Goal: Information Seeking & Learning: Learn about a topic

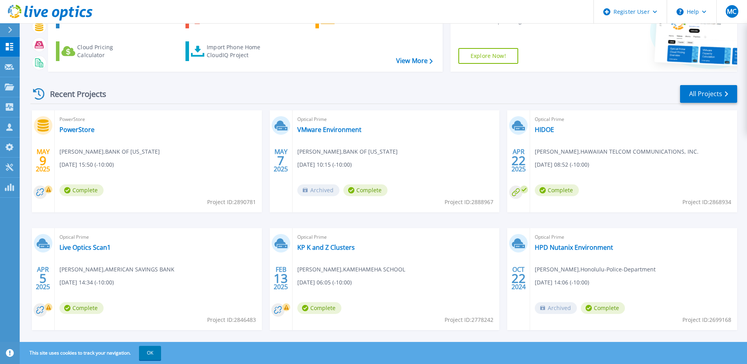
scroll to position [72, 0]
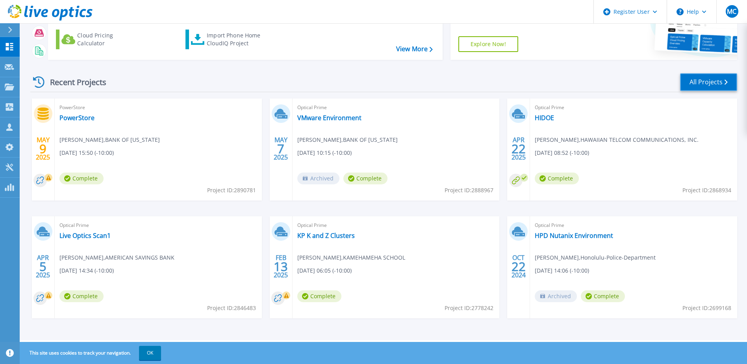
click at [707, 84] on link "All Projects" at bounding box center [708, 82] width 57 height 18
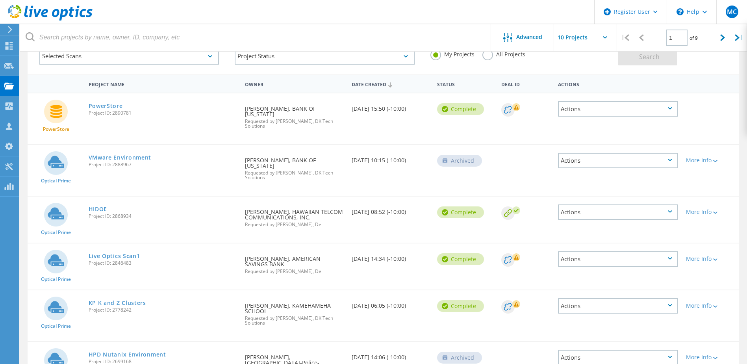
scroll to position [19, 0]
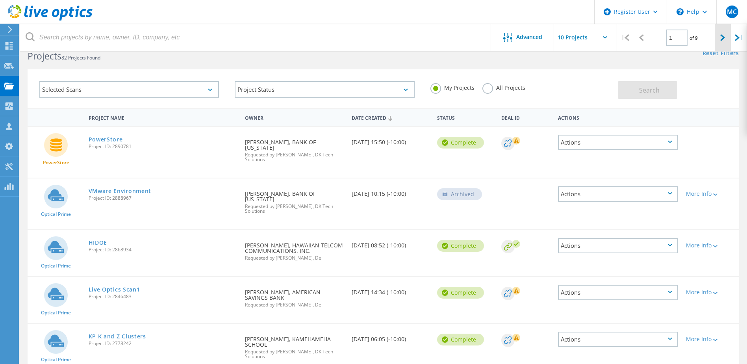
click at [716, 40] on div at bounding box center [723, 38] width 16 height 28
type input "2"
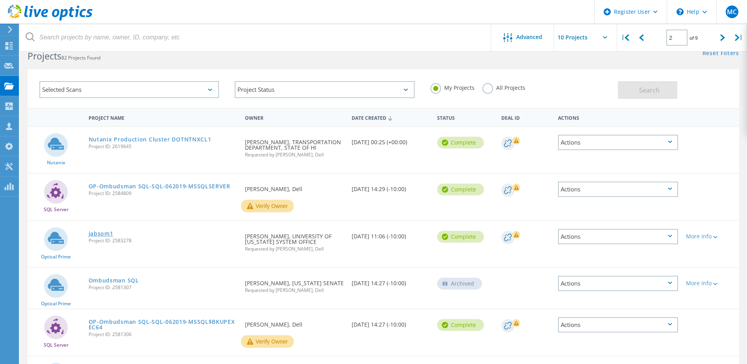
click at [100, 235] on link "jabsom1" at bounding box center [101, 234] width 25 height 6
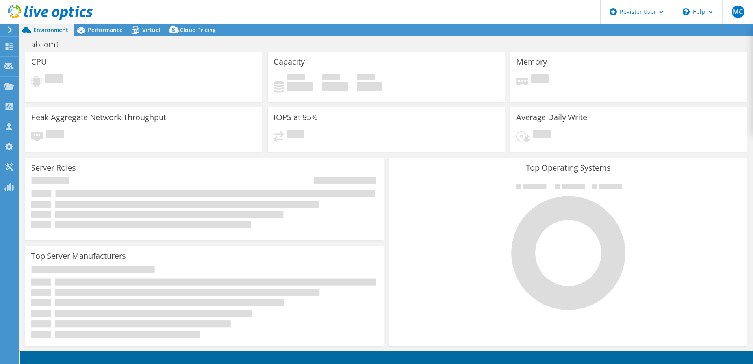
select select "USD"
select select "USWest"
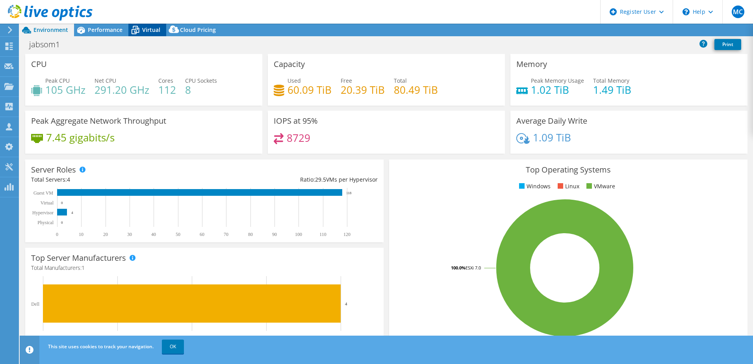
click at [154, 32] on span "Virtual" at bounding box center [151, 29] width 18 height 7
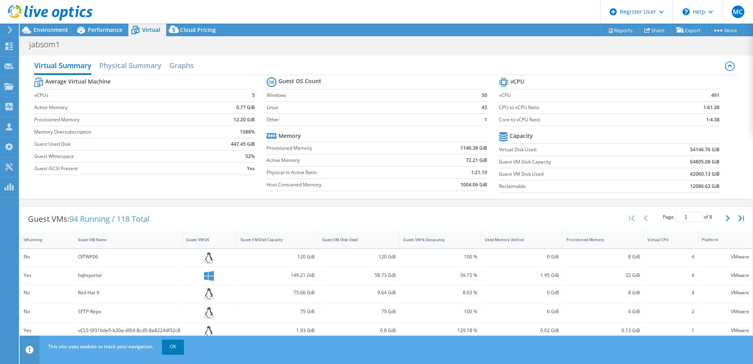
click at [100, 157] on label "Guest Whitespace" at bounding box center [118, 156] width 168 height 8
click at [102, 237] on div "Guest VM Name" at bounding box center [124, 239] width 92 height 5
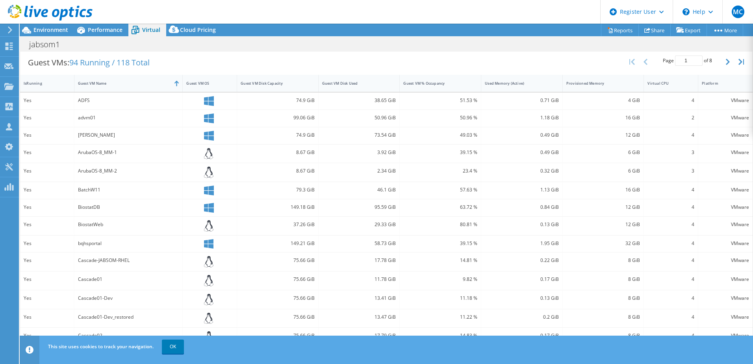
scroll to position [177, 0]
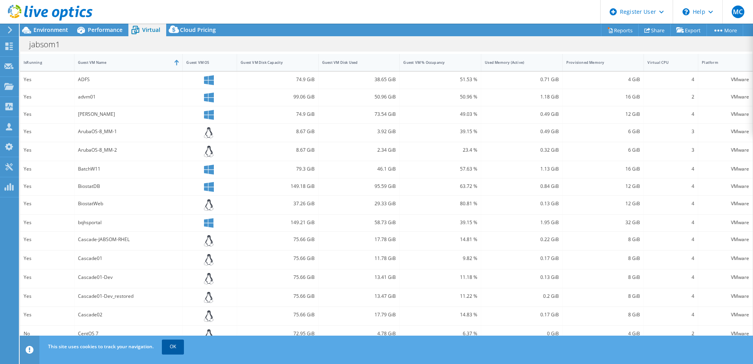
click at [177, 346] on link "OK" at bounding box center [173, 347] width 22 height 14
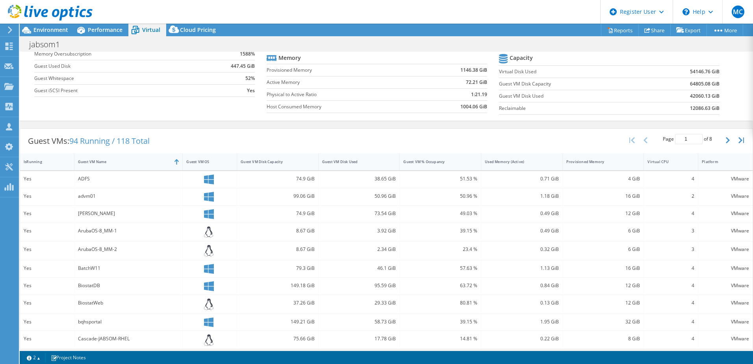
scroll to position [59, 0]
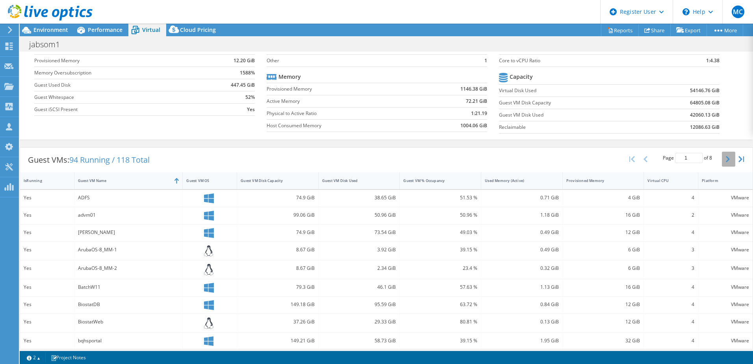
click at [722, 158] on button "button" at bounding box center [728, 159] width 13 height 15
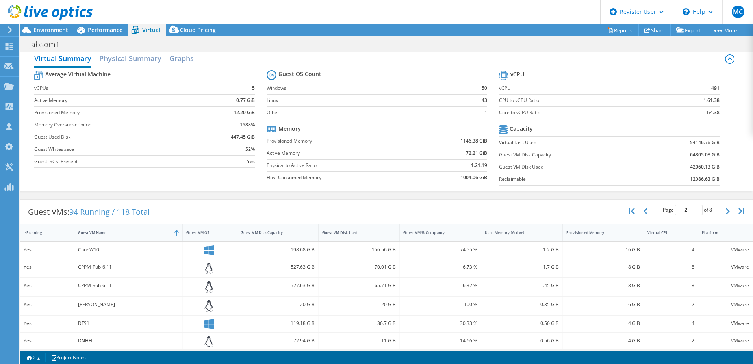
scroll to position [0, 0]
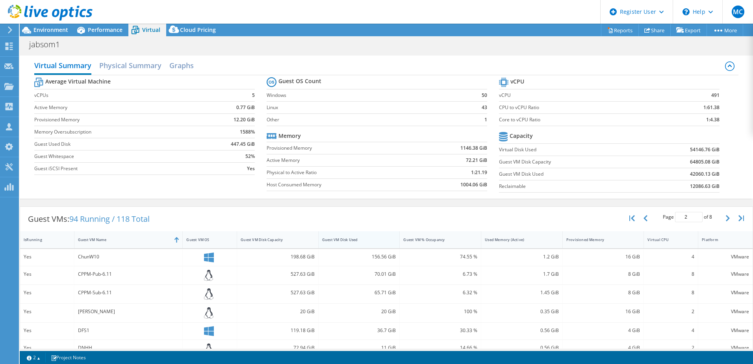
click at [349, 242] on div "Guest VM Disk Used" at bounding box center [354, 239] width 65 height 5
type input "1"
click at [359, 238] on div "Guest VM Disk Used" at bounding box center [354, 239] width 65 height 5
drag, startPoint x: 685, startPoint y: 175, endPoint x: 700, endPoint y: 175, distance: 15.4
click at [700, 175] on b "42060.13 GiB" at bounding box center [705, 174] width 30 height 8
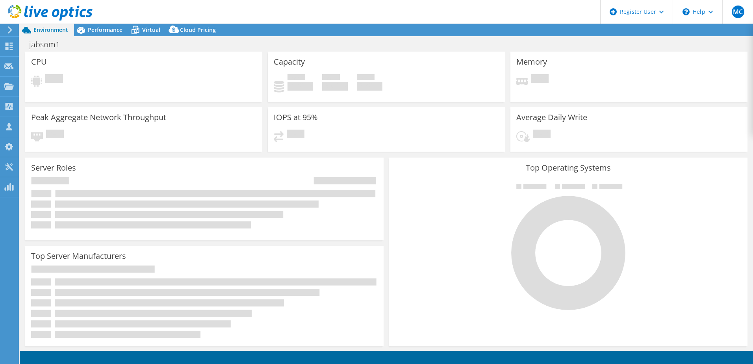
select select
select select "USWest"
select select "USD"
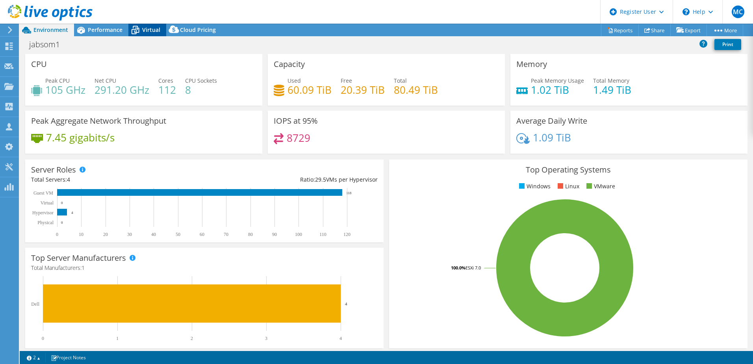
click at [135, 33] on icon at bounding box center [135, 30] width 14 height 14
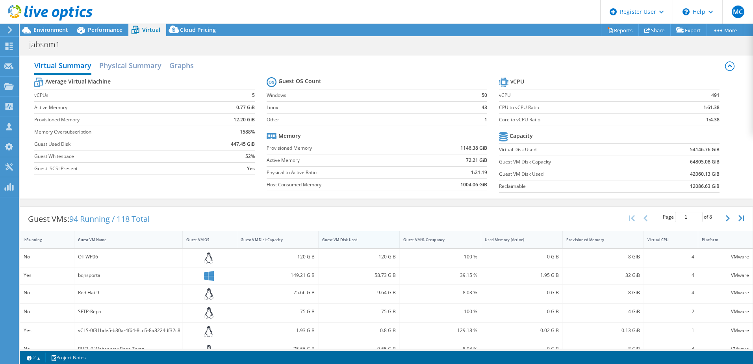
click at [365, 240] on div "Guest VM Disk Used" at bounding box center [354, 239] width 65 height 5
click at [360, 241] on div "Guest VM Disk Used" at bounding box center [354, 239] width 65 height 5
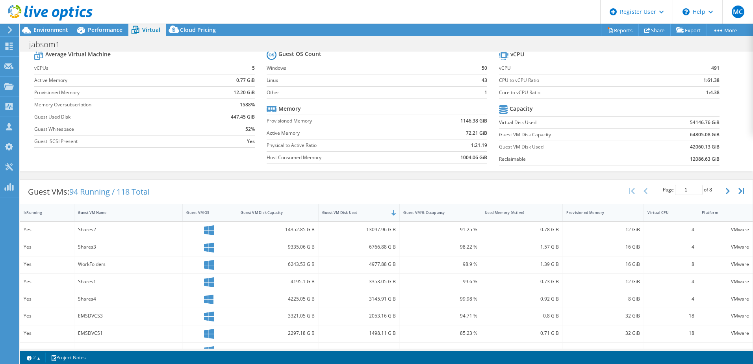
scroll to position [39, 0]
